Goal: Book appointment/travel/reservation

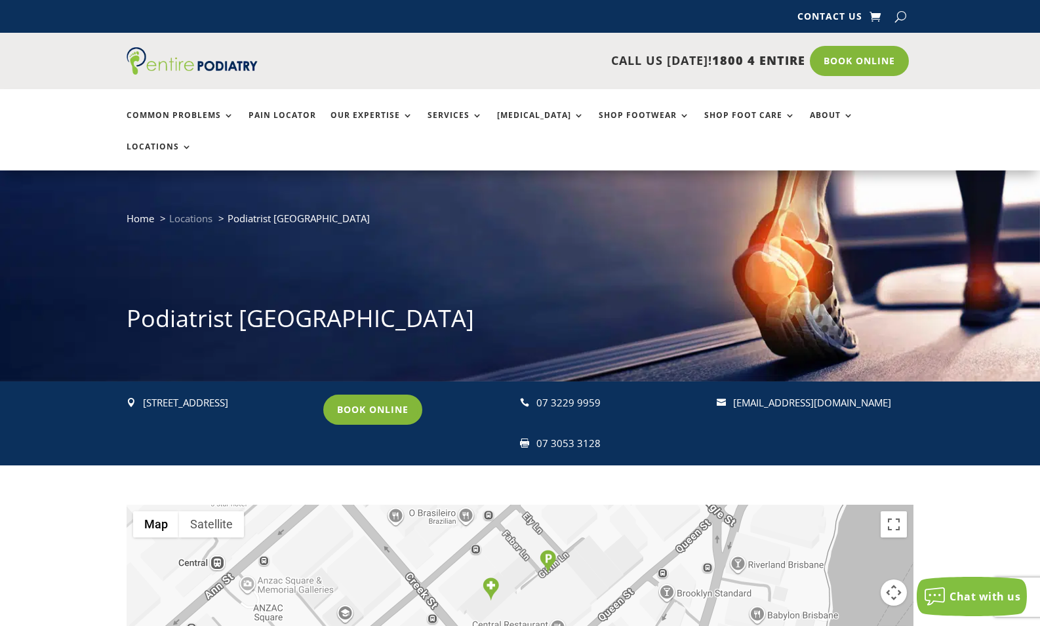
click at [188, 212] on span "Locations" at bounding box center [190, 218] width 43 height 13
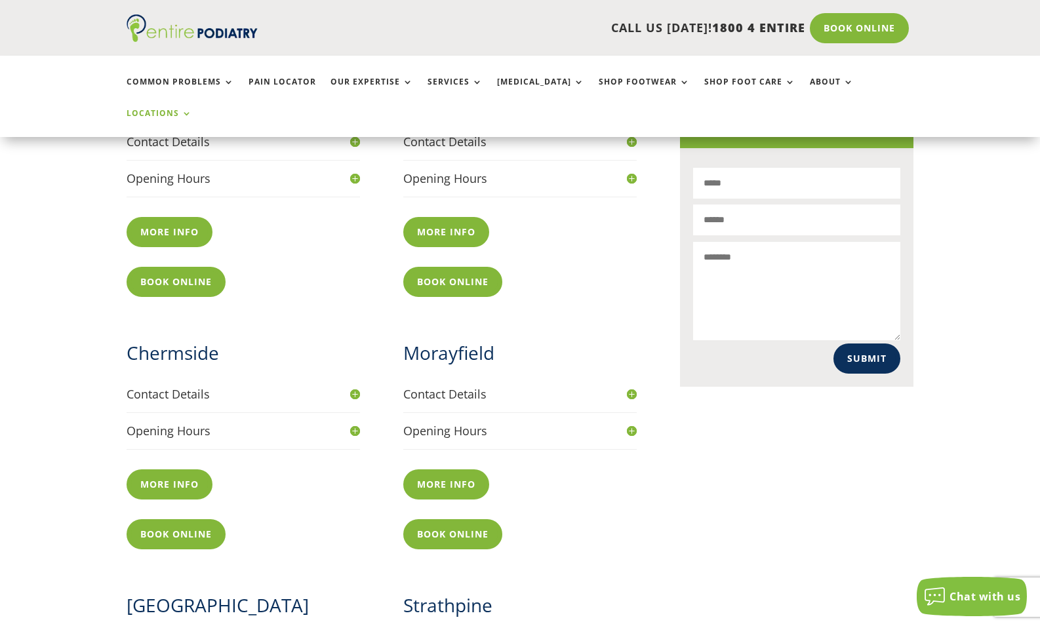
scroll to position [632, 0]
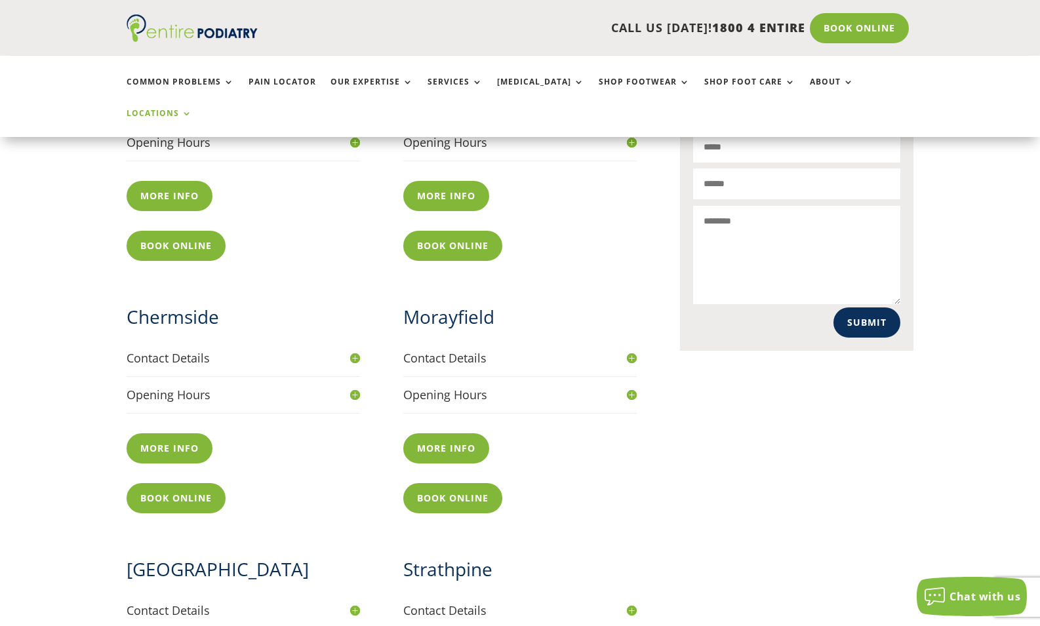
click at [353, 350] on h4 "Contact Details" at bounding box center [243, 358] width 233 height 16
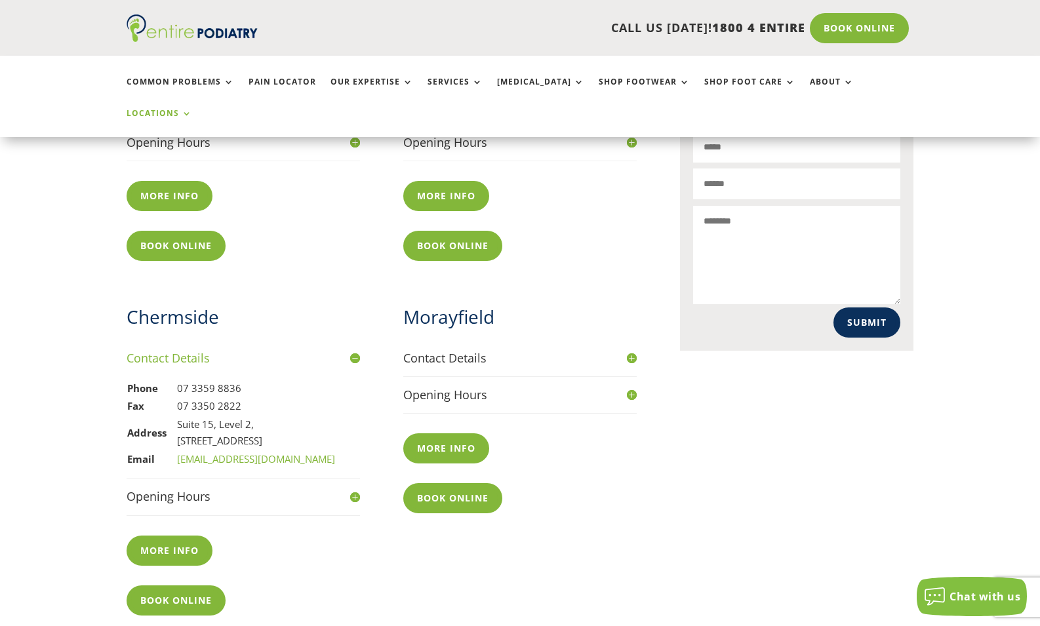
click at [355, 488] on h4 "Opening Hours" at bounding box center [243, 496] width 233 height 16
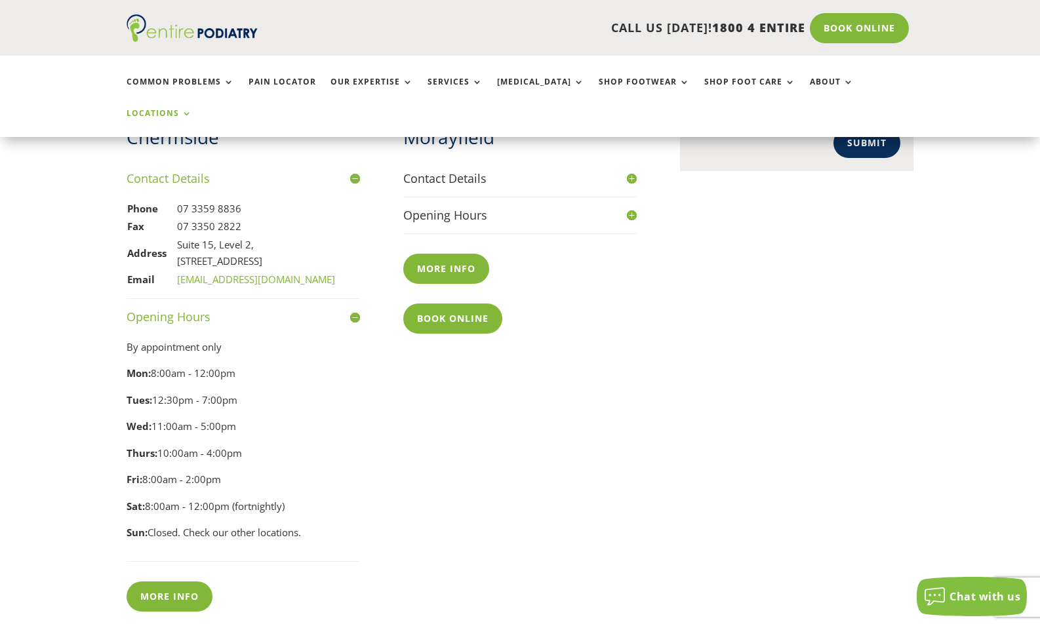
scroll to position [846, 0]
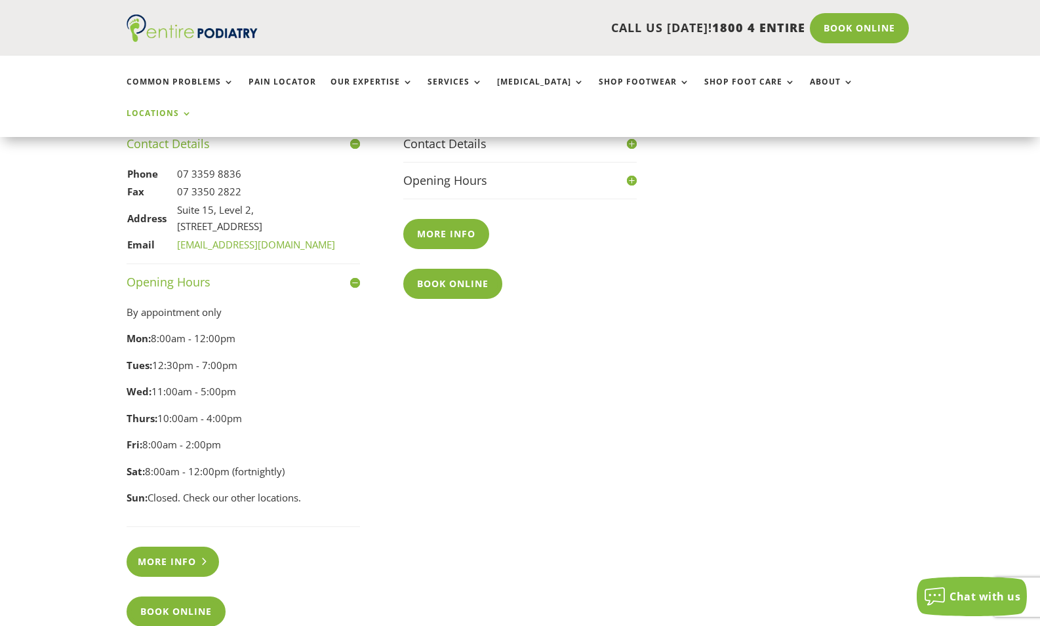
click at [172, 547] on link "More info" at bounding box center [173, 562] width 92 height 30
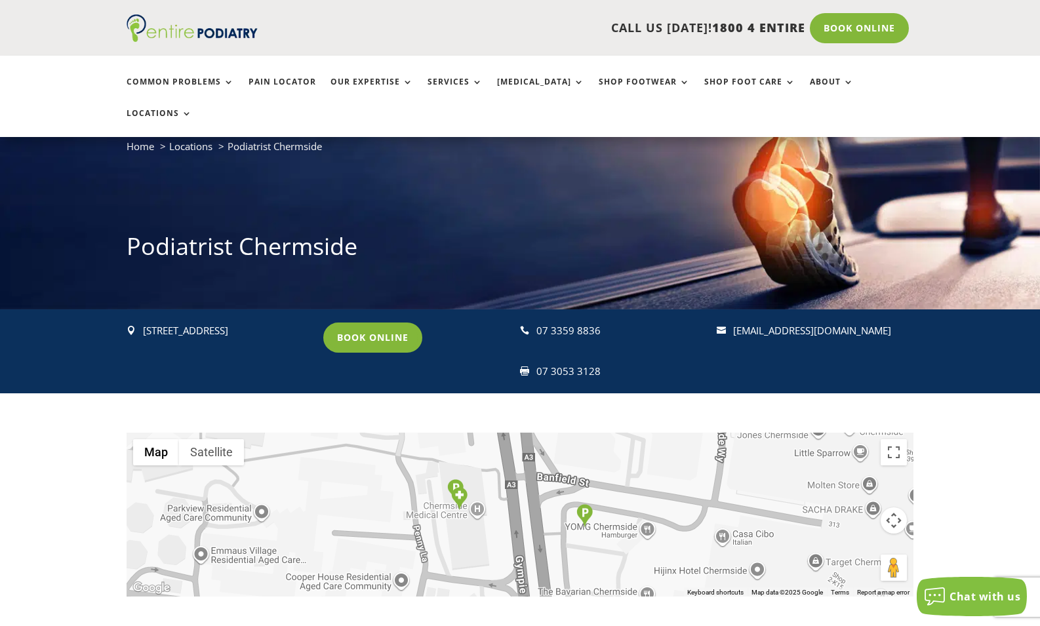
scroll to position [181, 0]
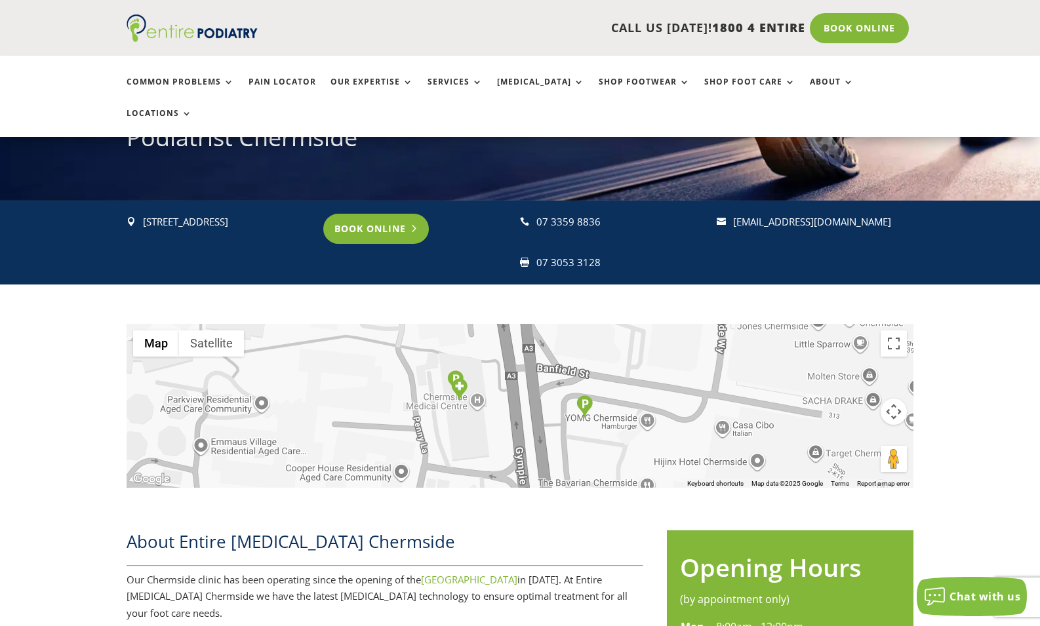
click at [381, 214] on link "Book Online" at bounding box center [376, 229] width 106 height 30
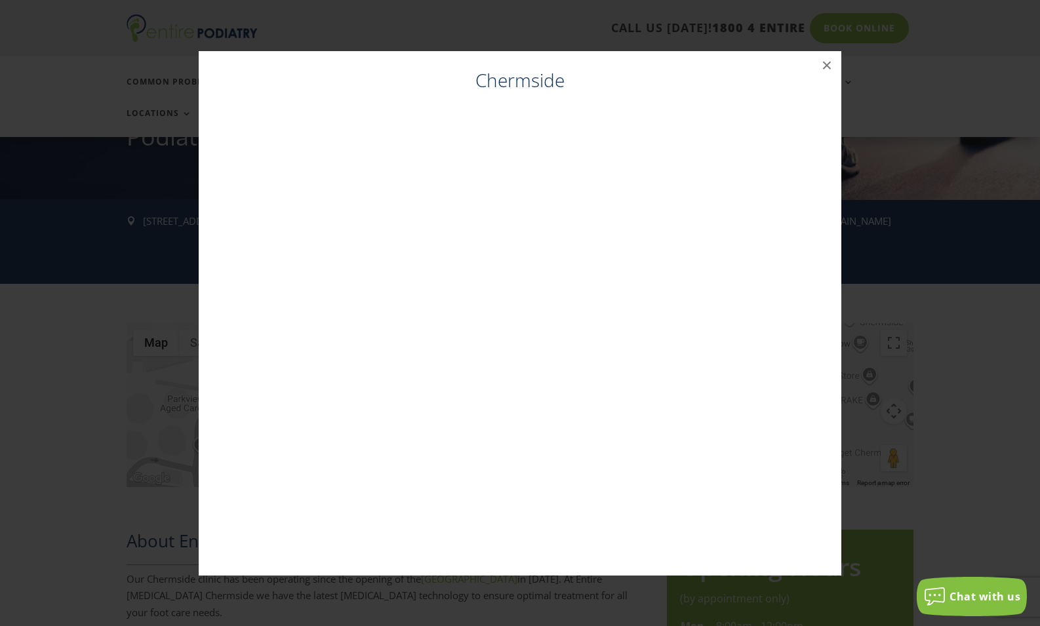
scroll to position [182, 0]
click at [628, 85] on h4 "Chermside" at bounding box center [520, 84] width 616 height 32
click at [829, 64] on button "×" at bounding box center [826, 65] width 29 height 29
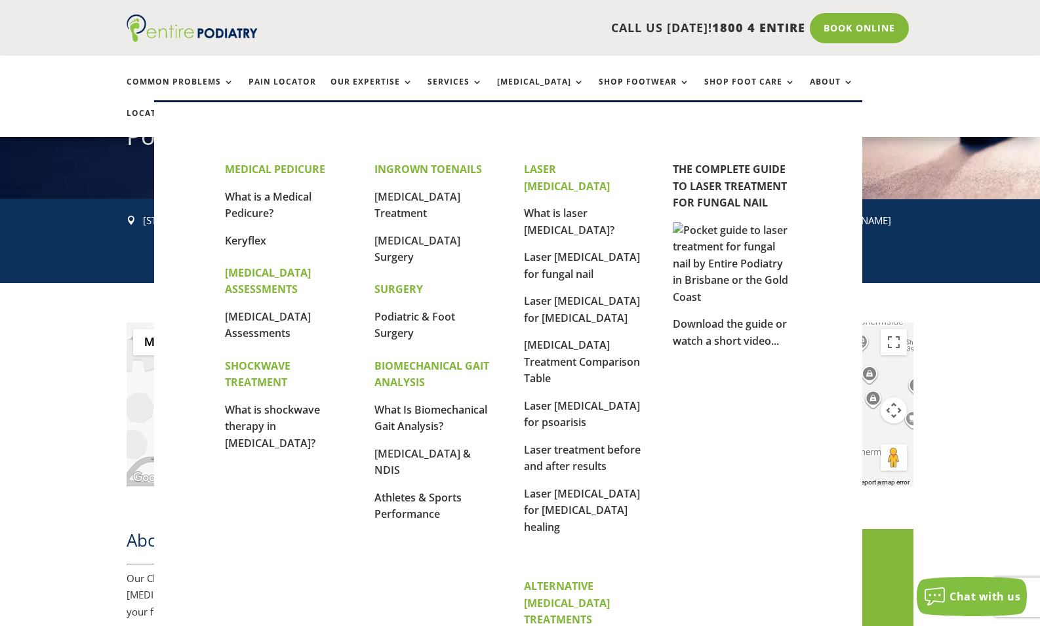
click at [280, 168] on strong "MEDICAL PEDICURE" at bounding box center [275, 169] width 100 height 14
click at [256, 195] on link "What is a Medical Pedicure?" at bounding box center [268, 204] width 87 height 31
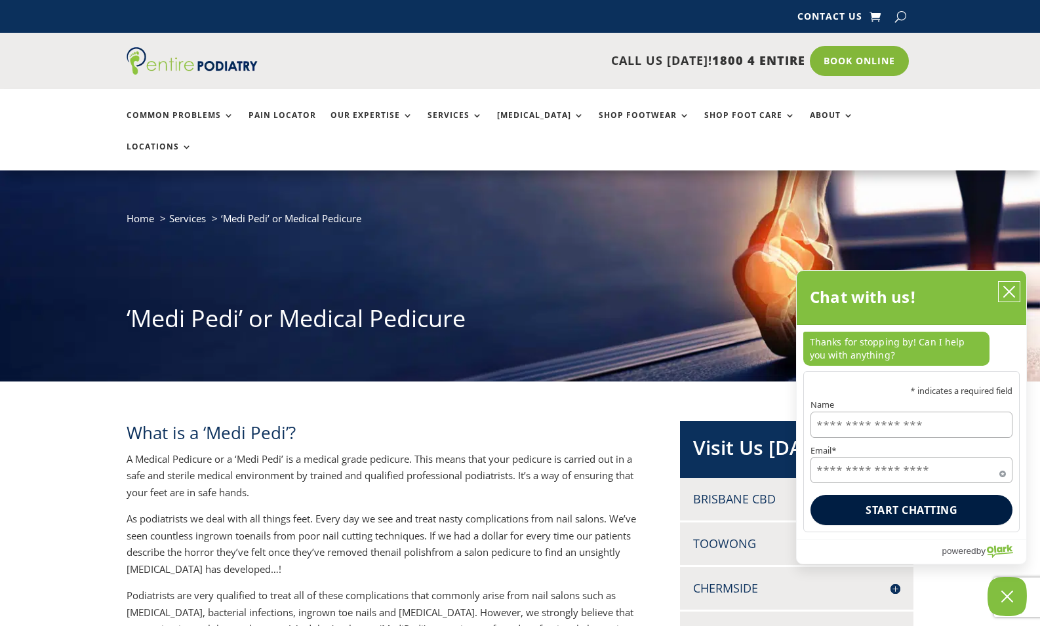
click at [1014, 292] on icon "close chatbox" at bounding box center [1009, 291] width 13 height 13
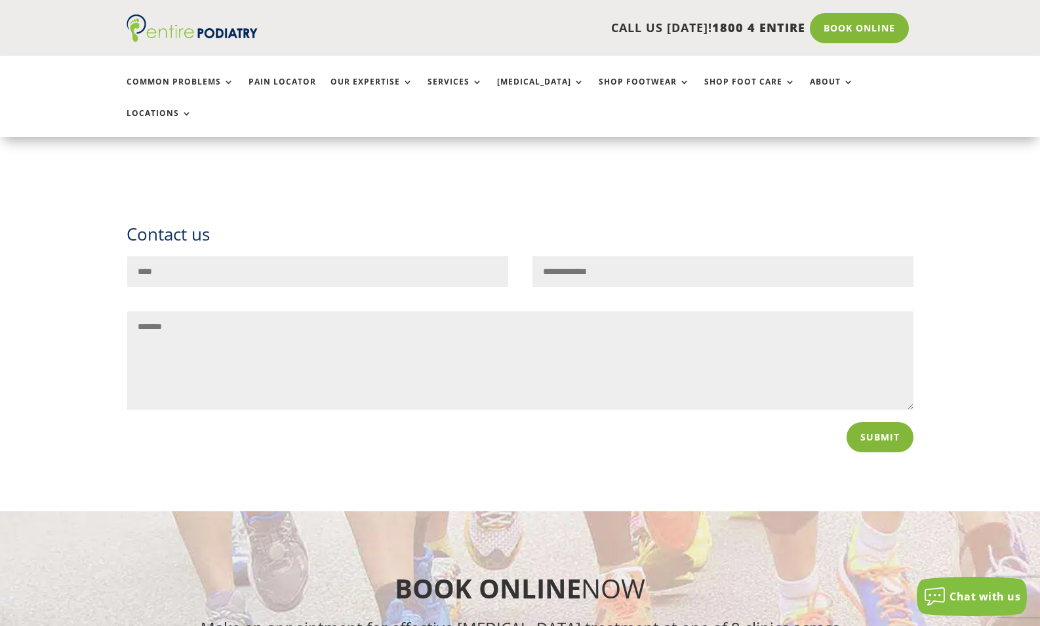
scroll to position [2835, 0]
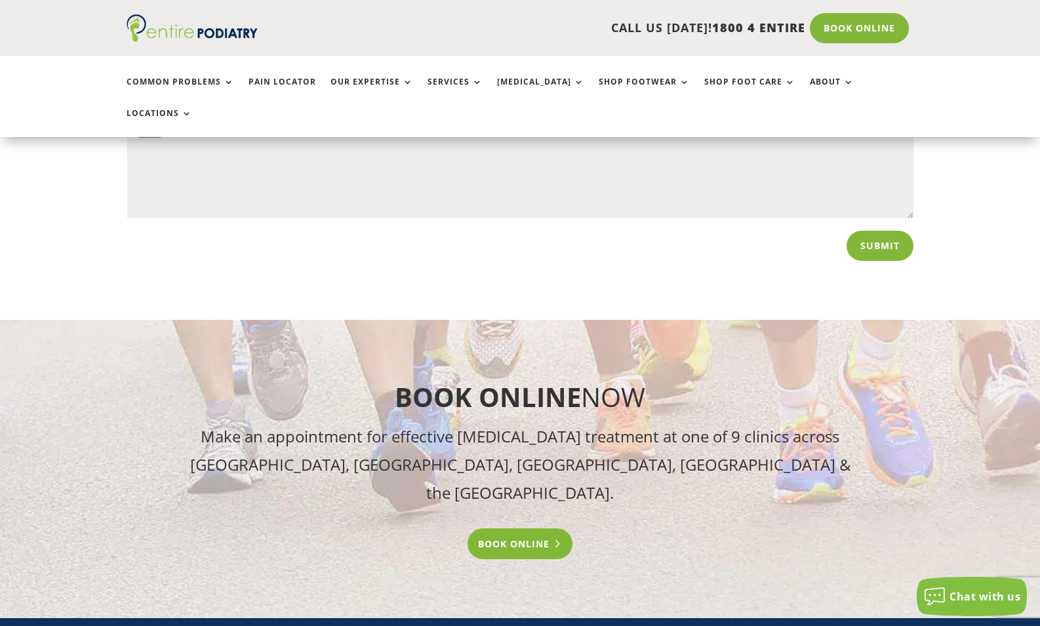
click at [511, 528] on link "Book Online" at bounding box center [521, 543] width 106 height 30
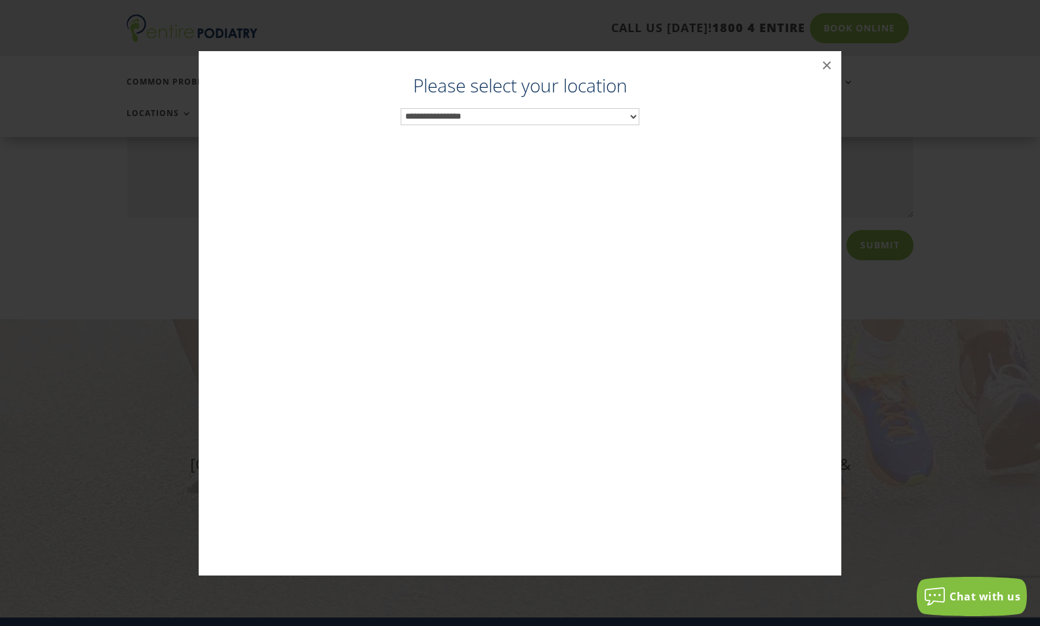
scroll to position [2837, 0]
click at [532, 111] on select "**********" at bounding box center [520, 116] width 239 height 17
